Goal: Task Accomplishment & Management: Use online tool/utility

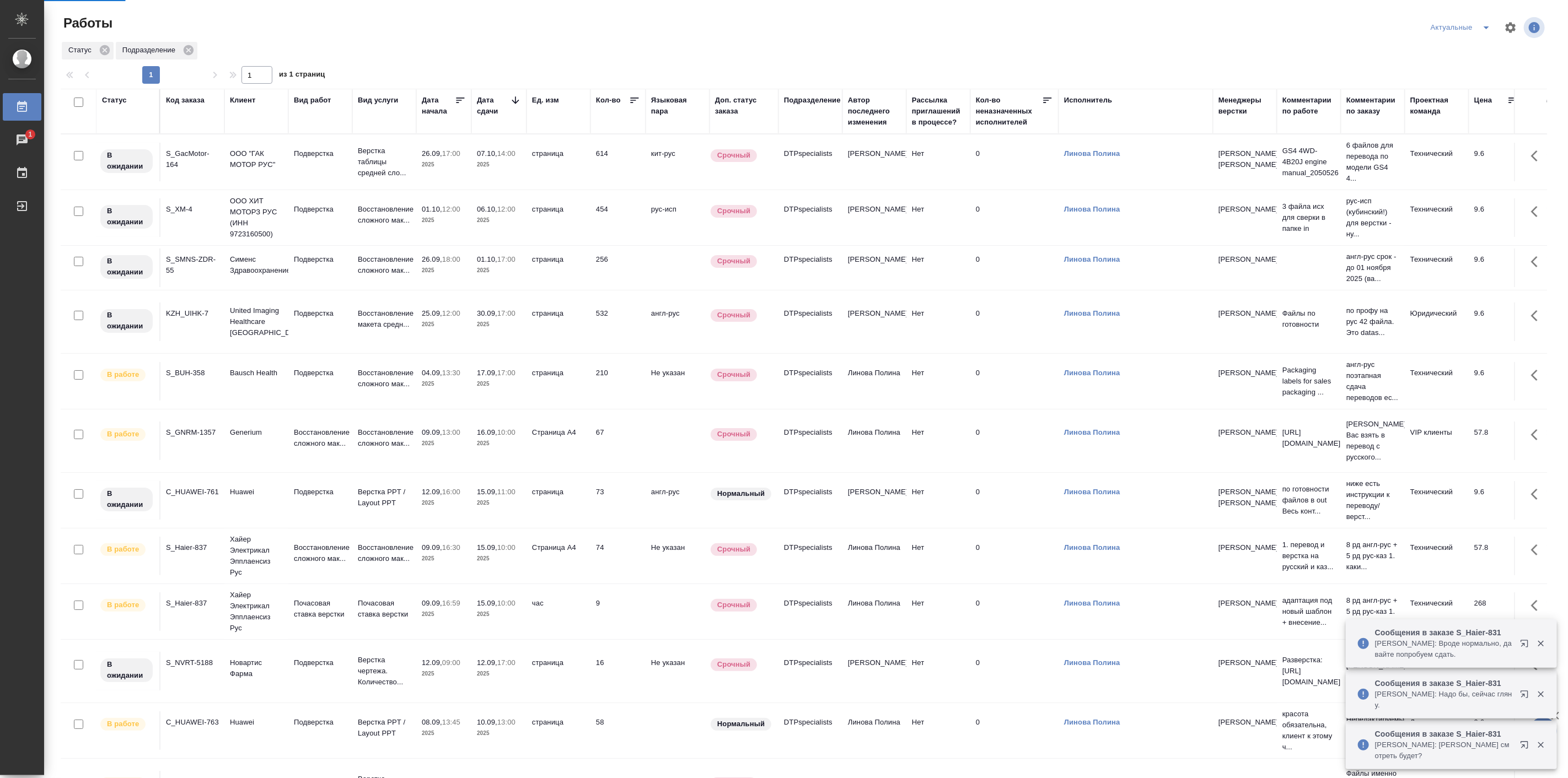
scroll to position [143, 0]
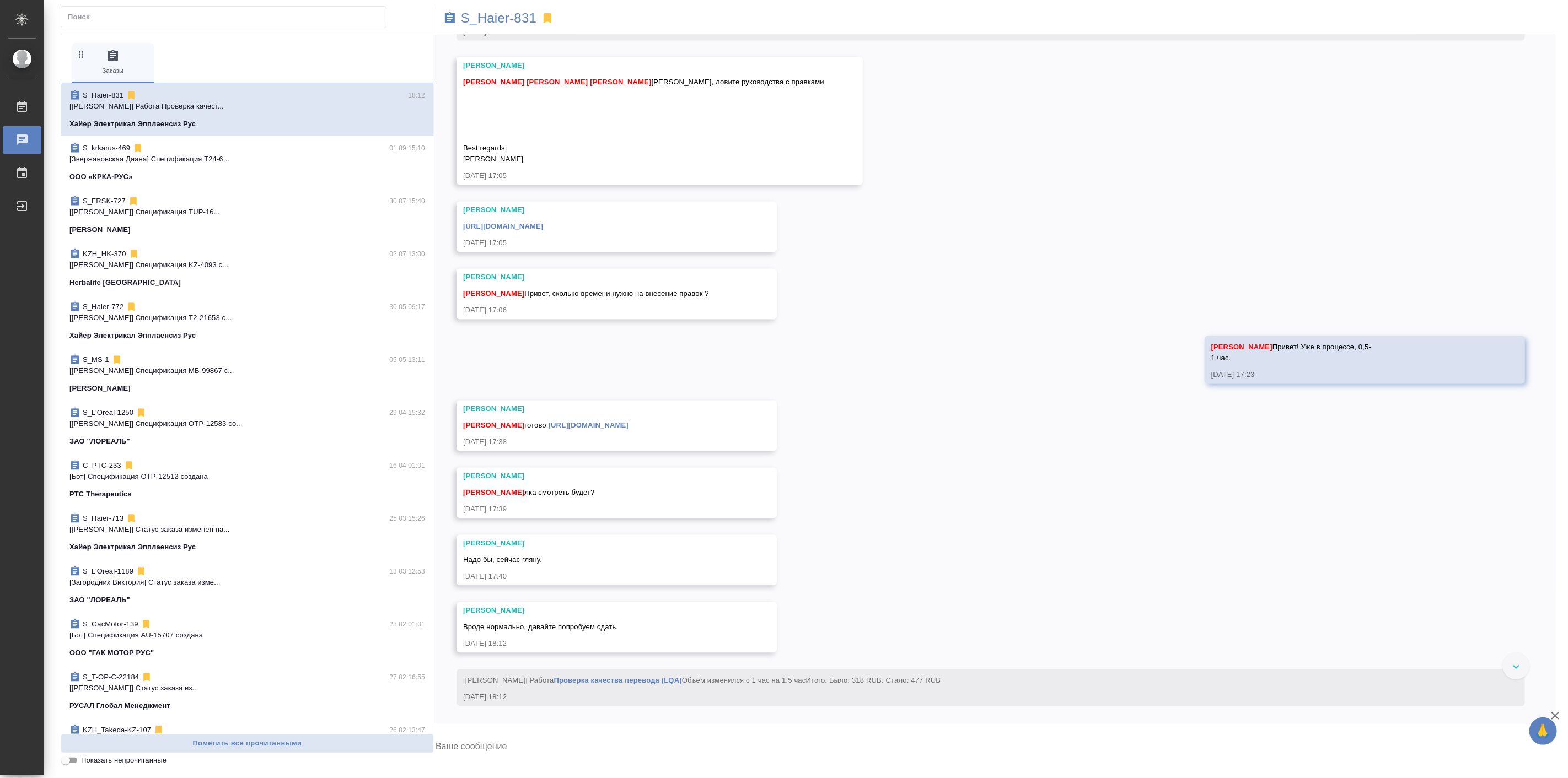
scroll to position [12703, 0]
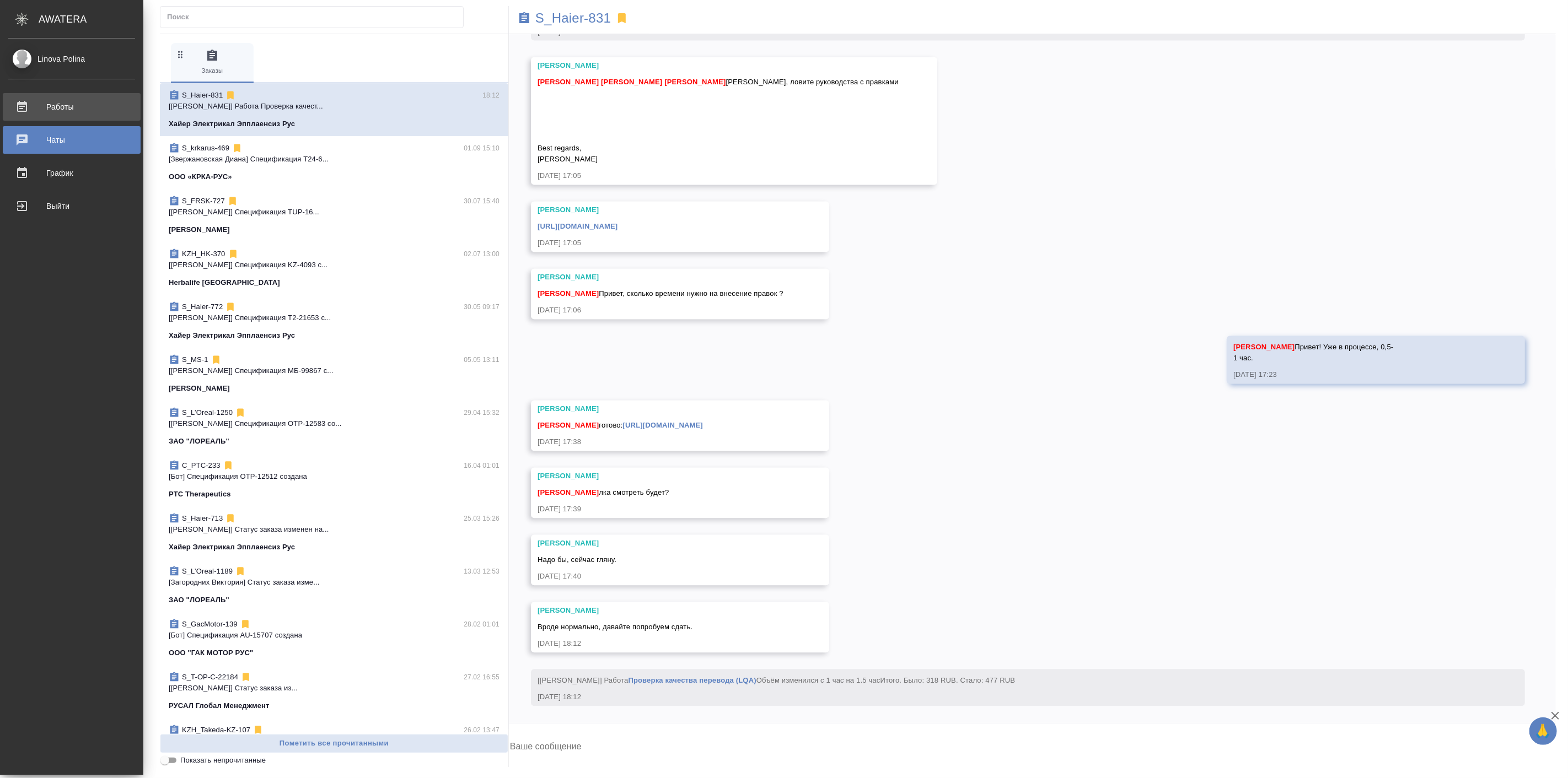
click at [60, 105] on div "Работы" at bounding box center [72, 106] width 127 height 16
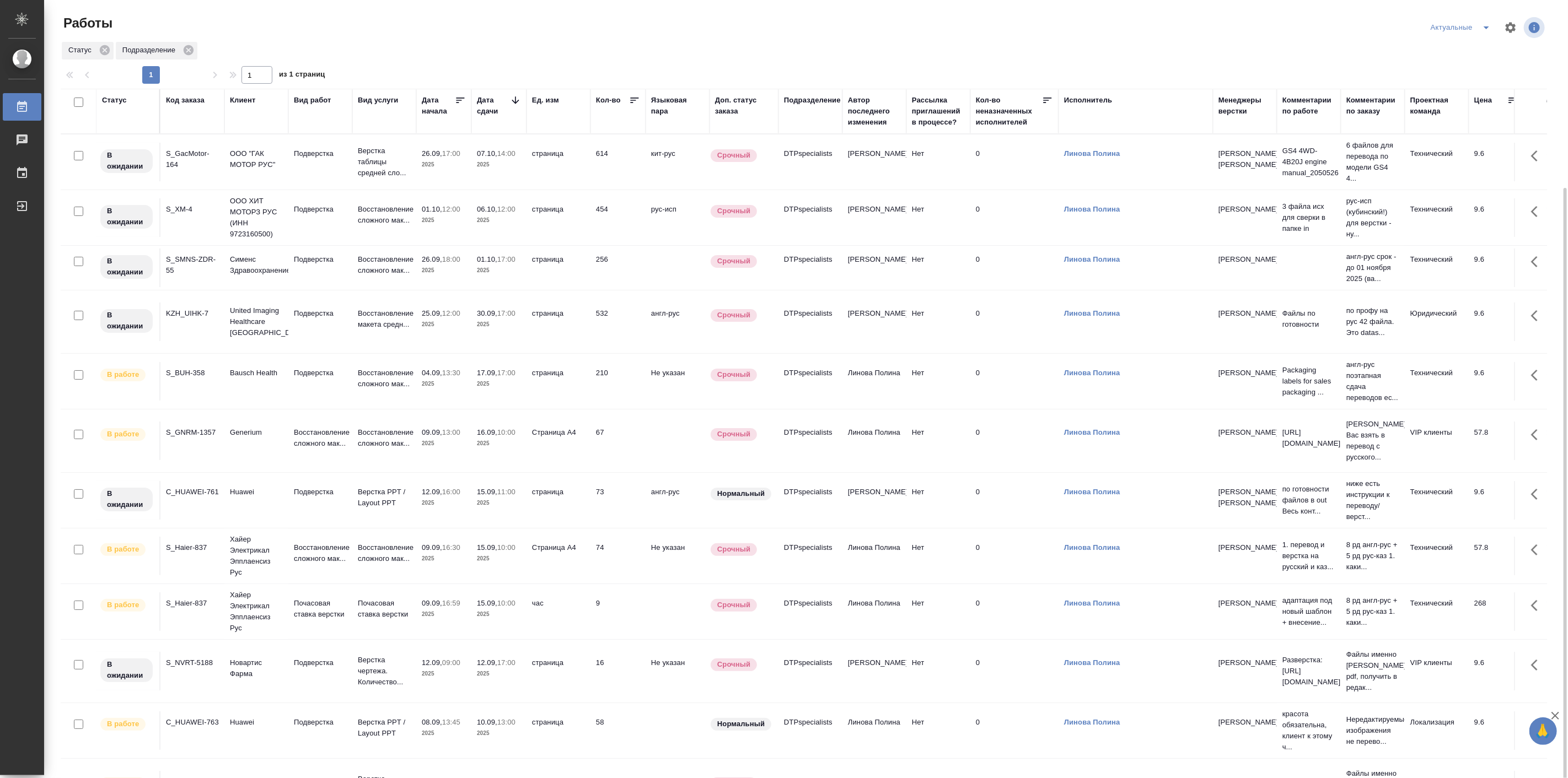
scroll to position [143, 0]
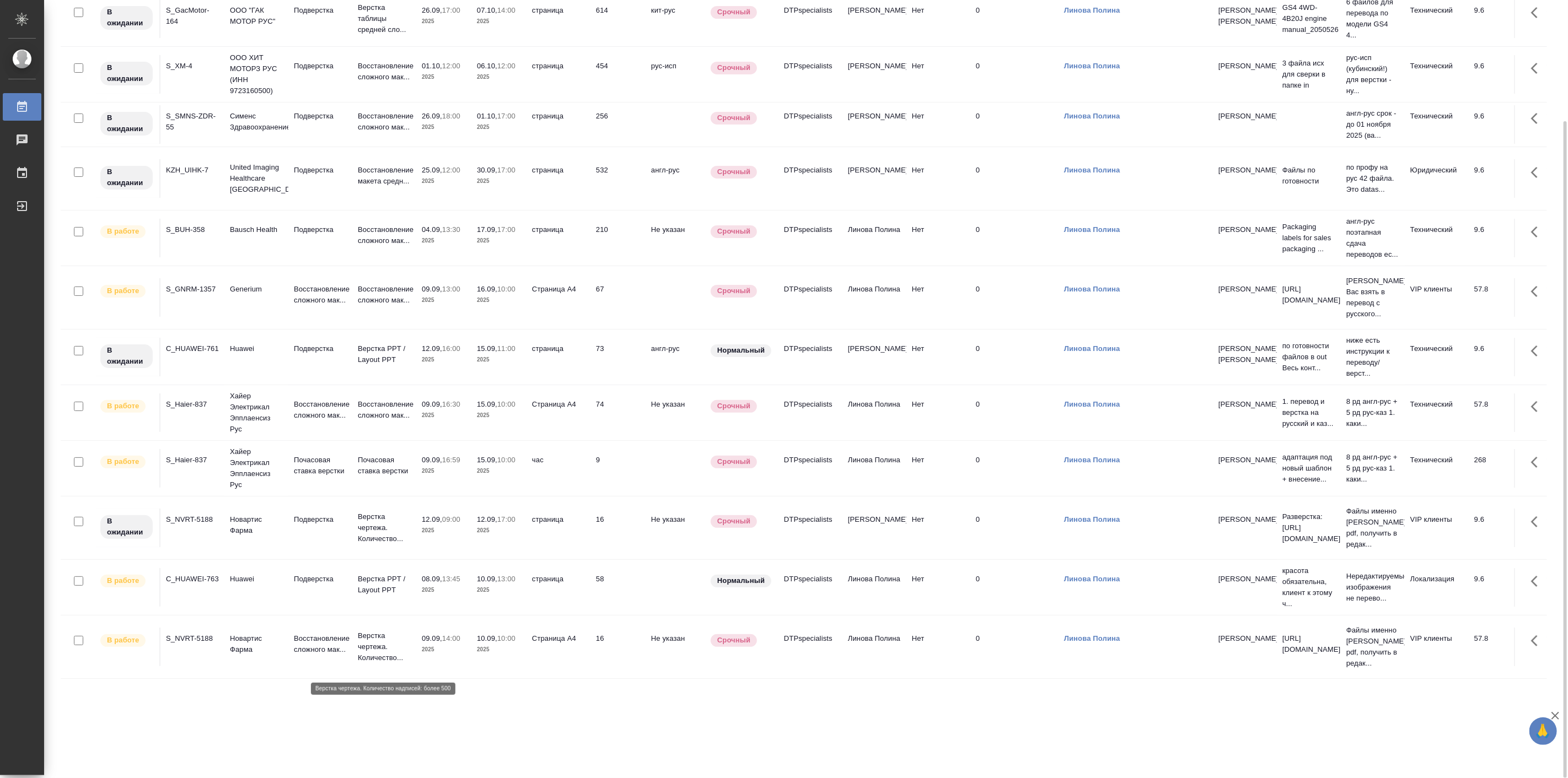
click at [359, 660] on p "Верстка чертежа. Количество..." at bounding box center [384, 647] width 53 height 33
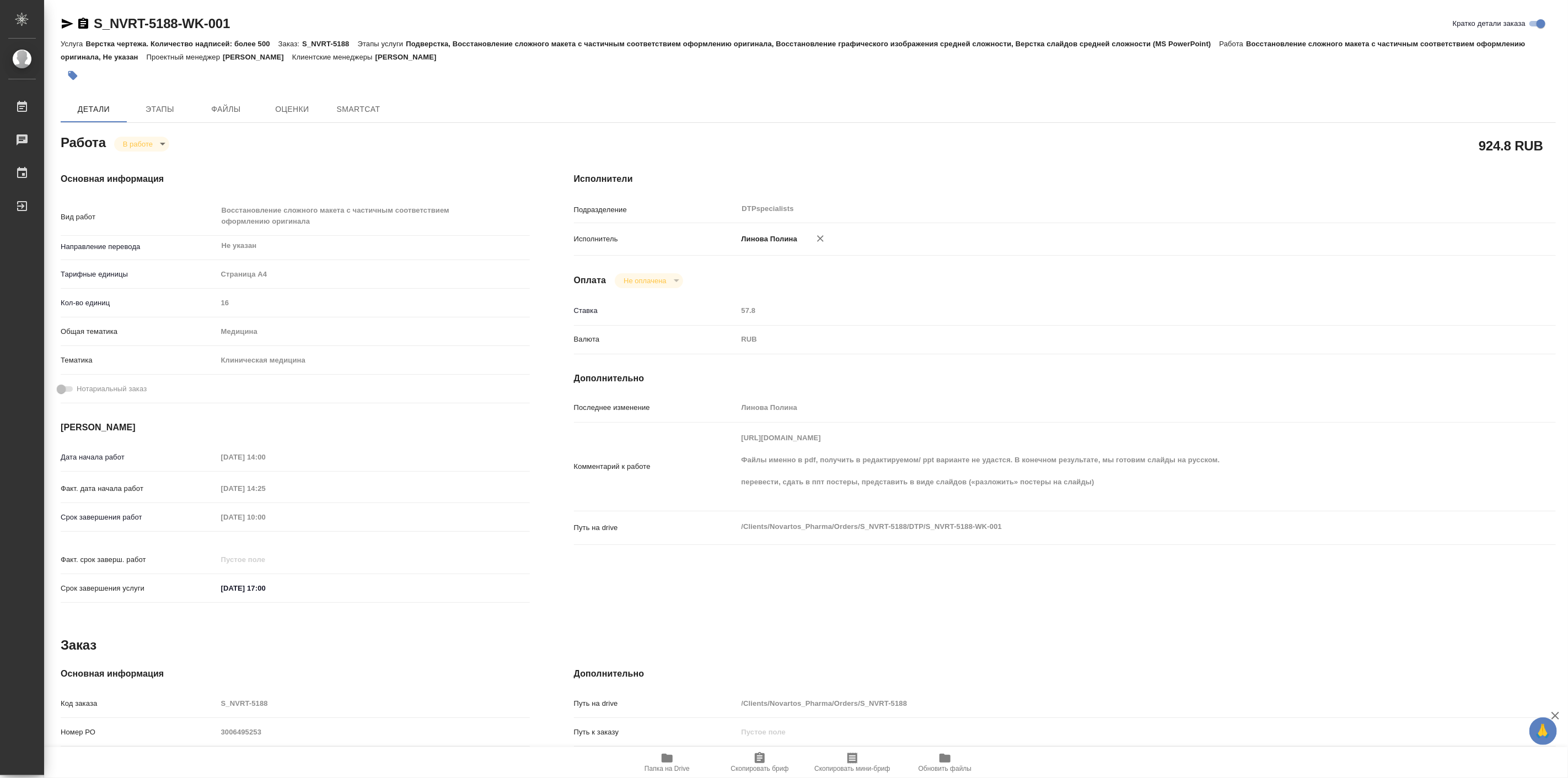
type textarea "x"
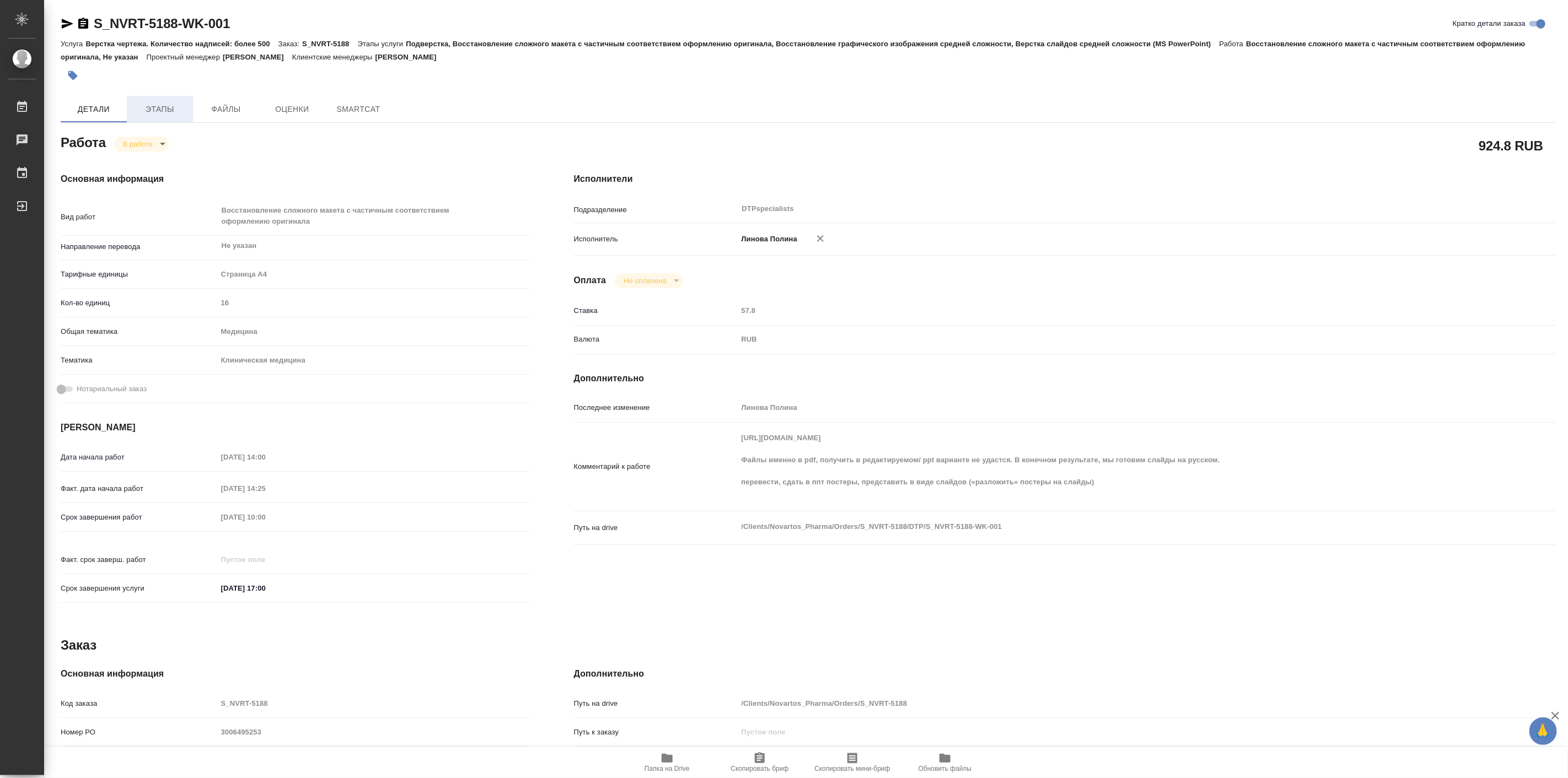
type textarea "x"
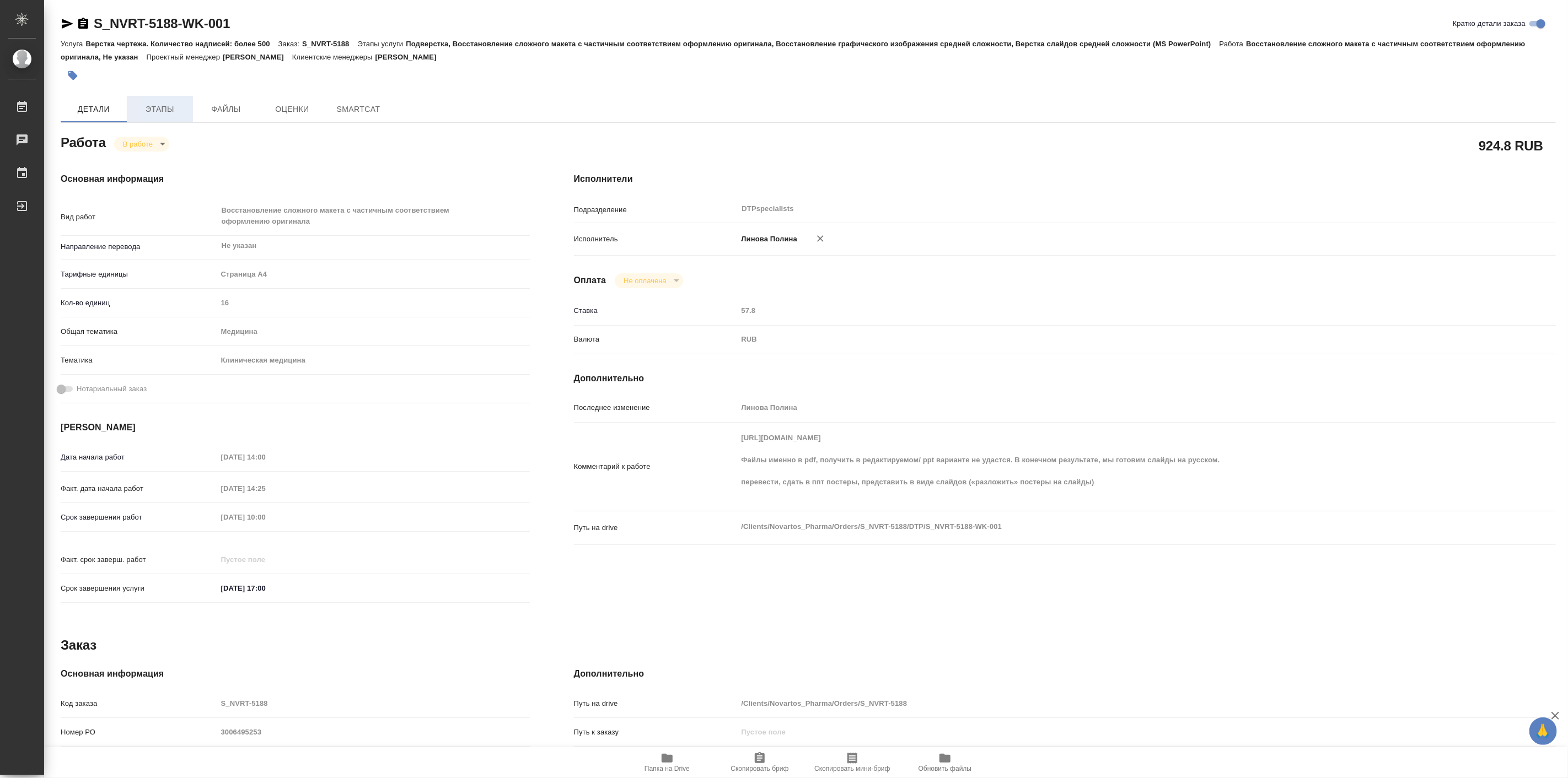
type textarea "x"
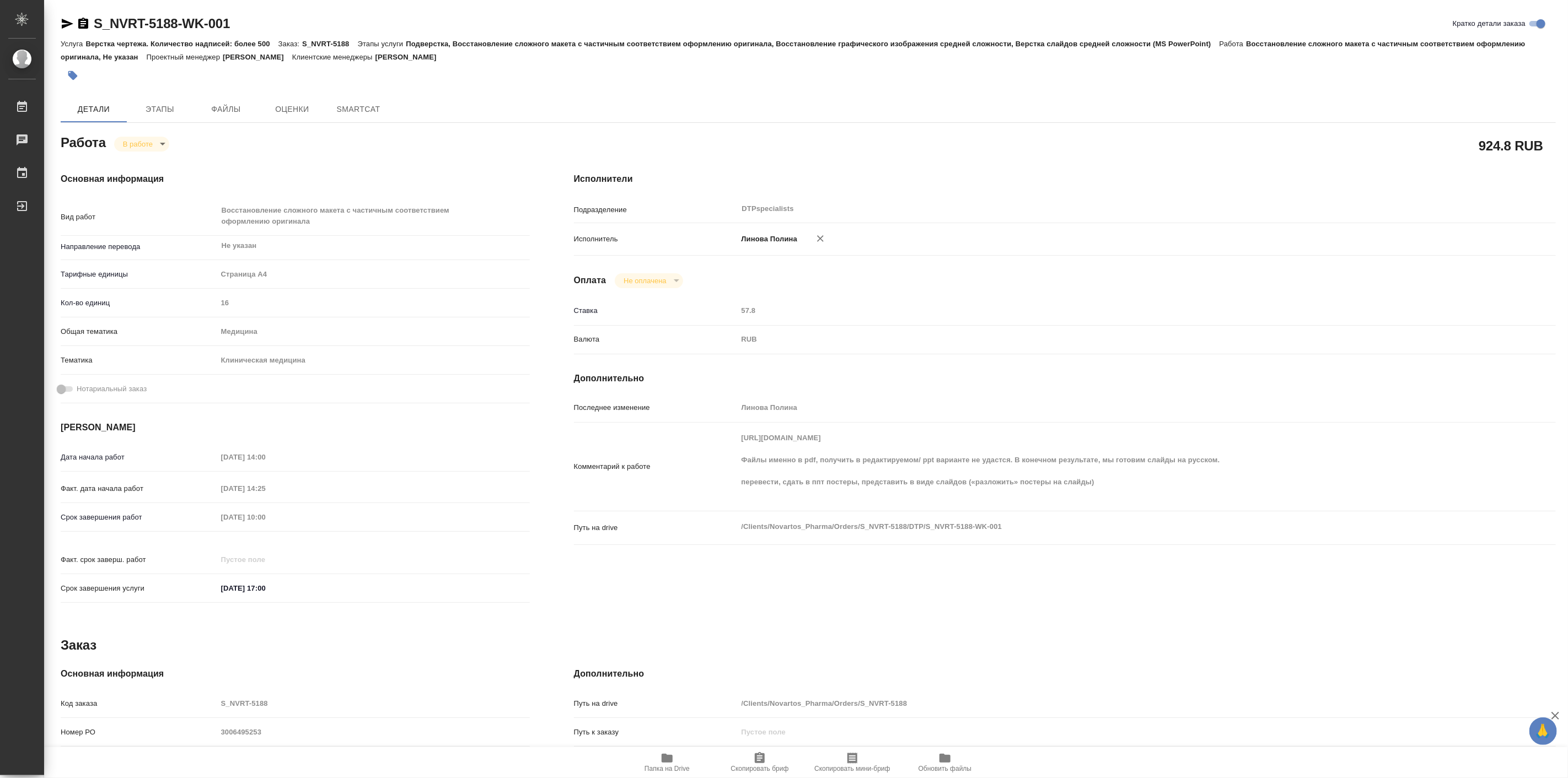
type textarea "x"
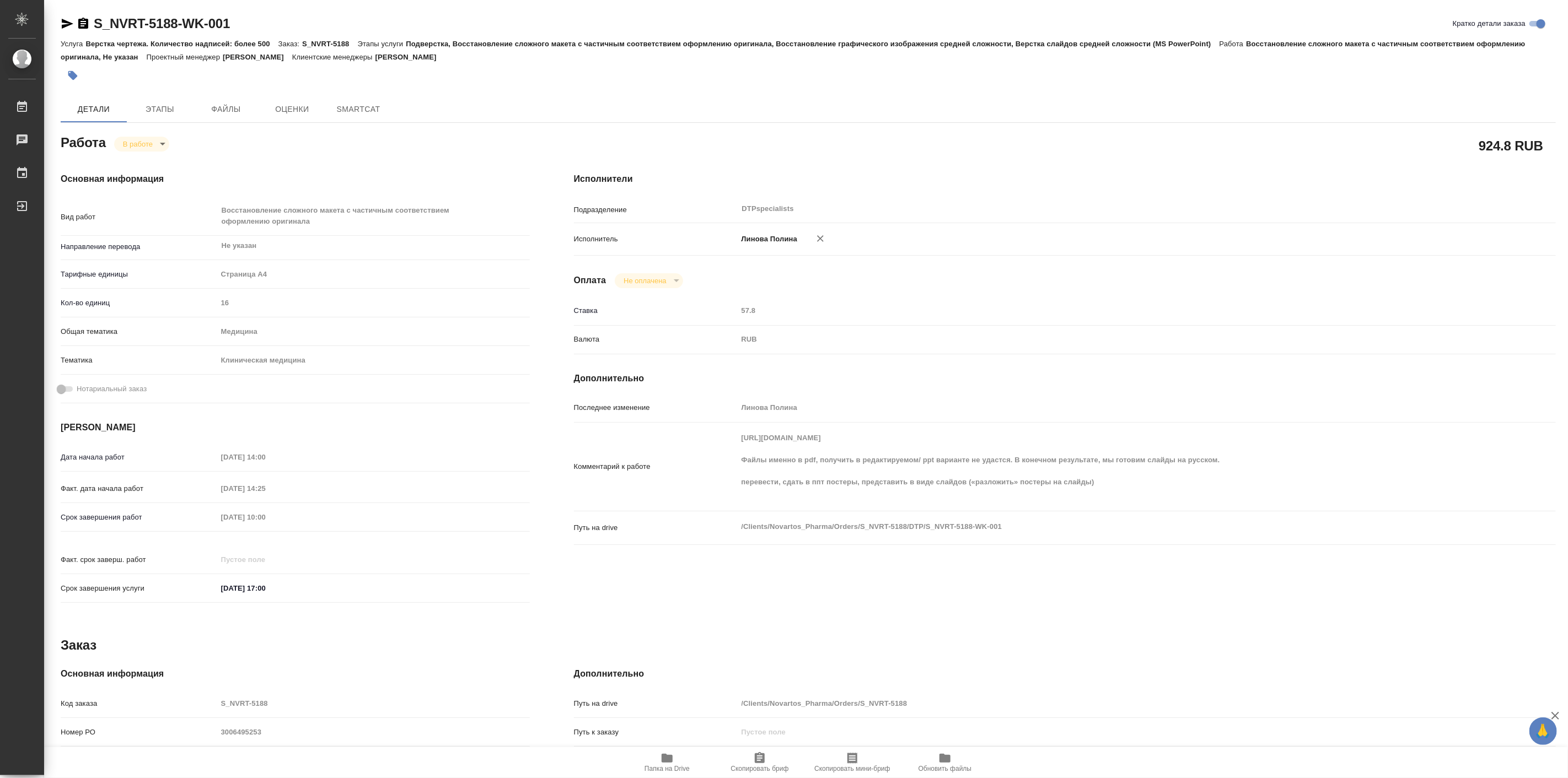
type textarea "x"
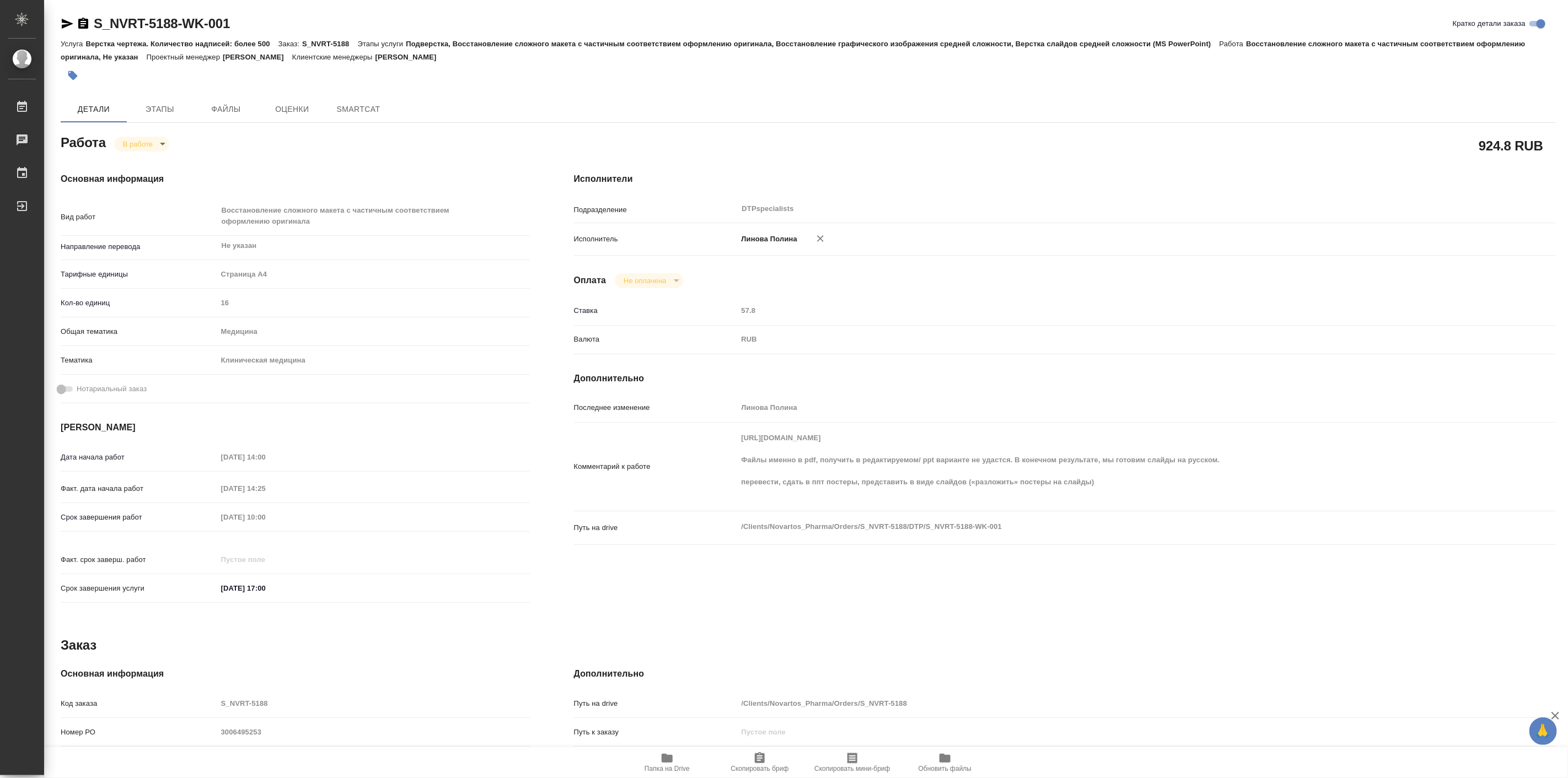
type textarea "x"
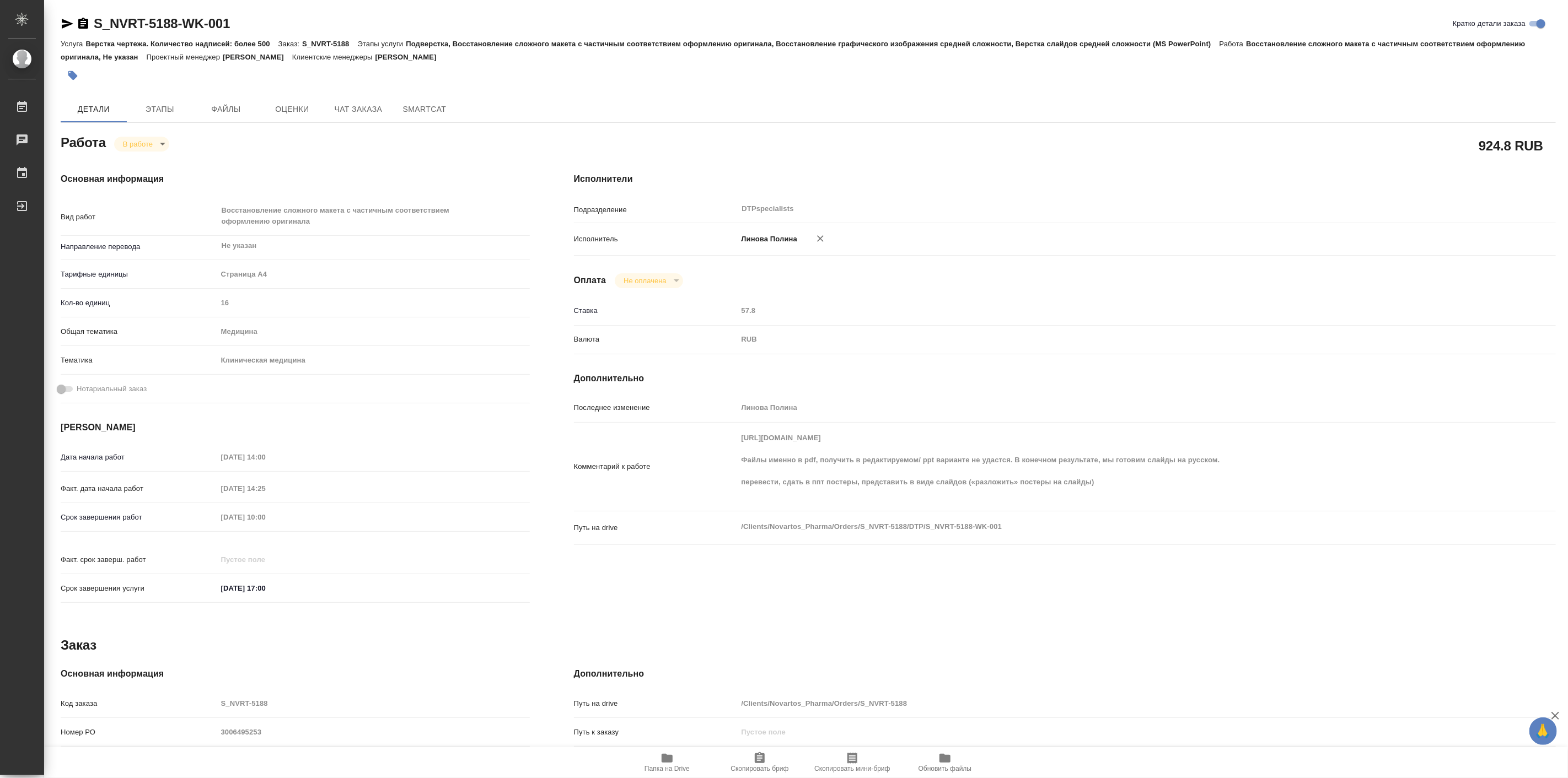
type textarea "x"
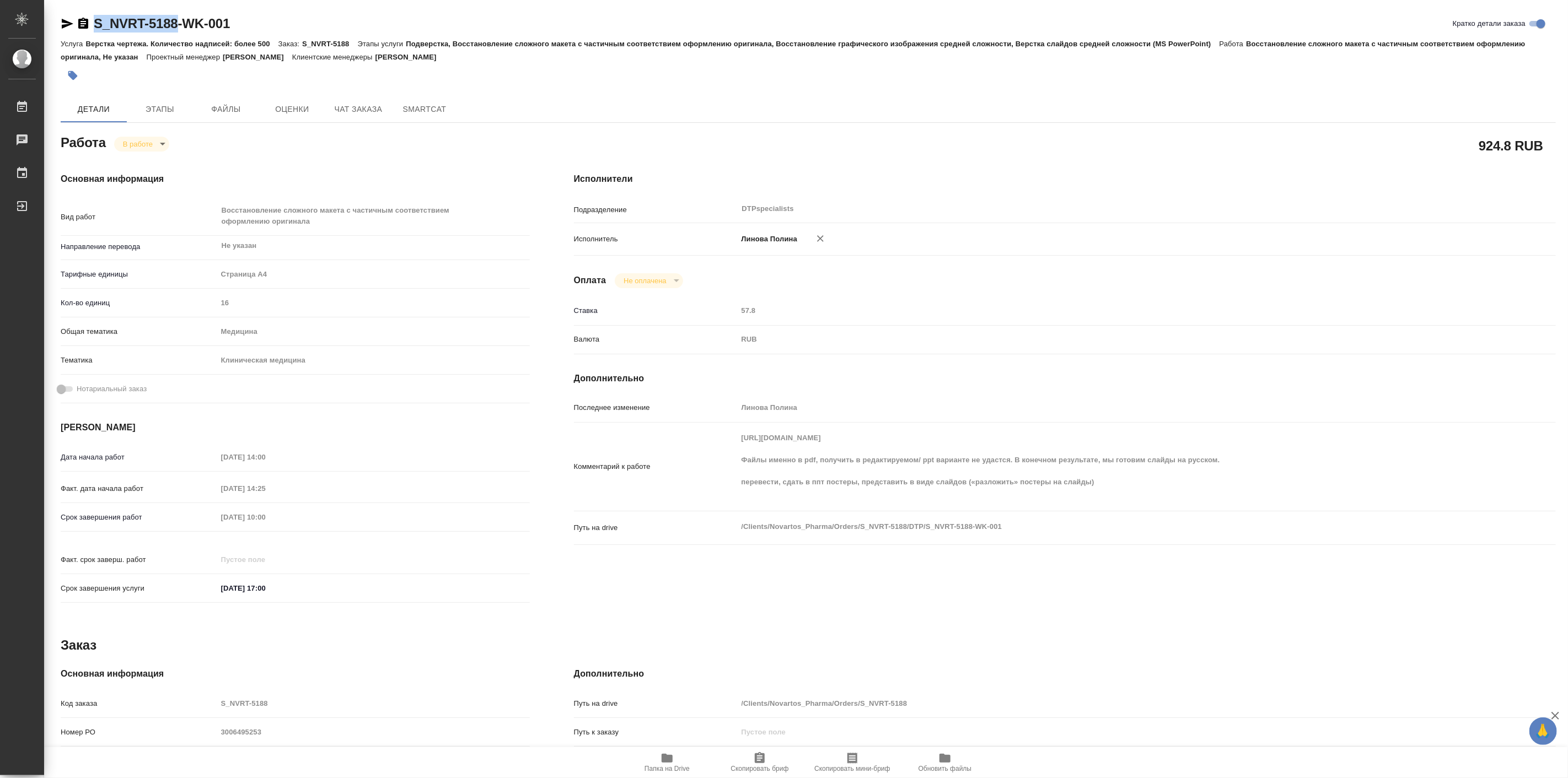
type textarea "x"
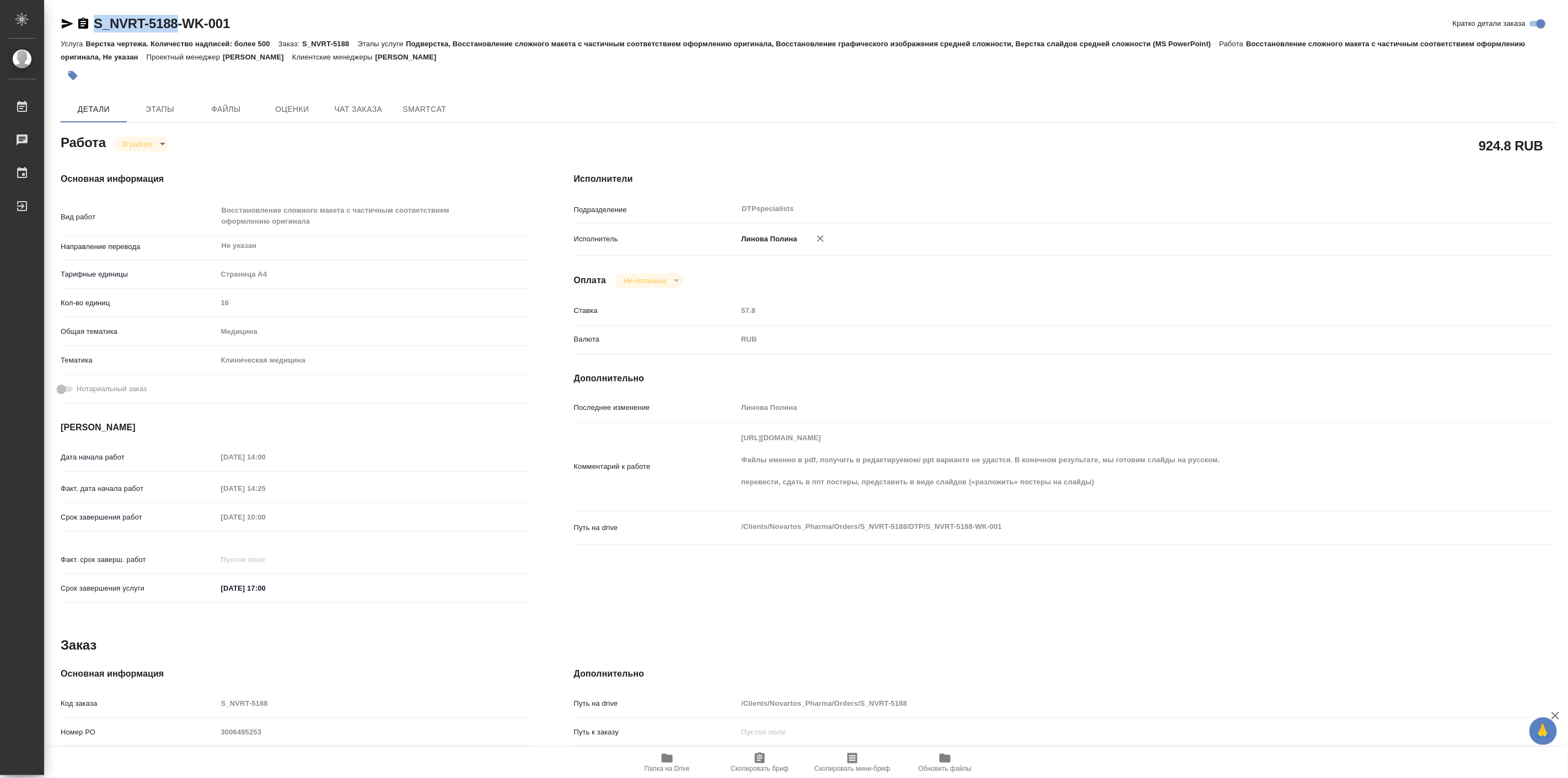
drag, startPoint x: 89, startPoint y: 15, endPoint x: 175, endPoint y: 18, distance: 86.1
click at [175, 18] on div "S_NVRT-5188-WK-001" at bounding box center [145, 23] width 170 height 18
copy link "S_NVRT-5188"
